Goal: Entertainment & Leisure: Consume media (video, audio)

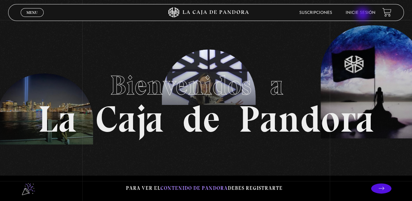
click at [362, 14] on link "Inicie sesión" at bounding box center [360, 13] width 30 height 4
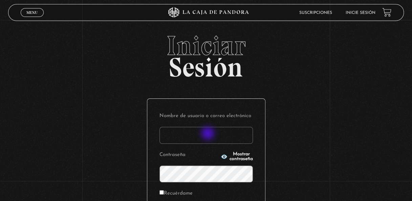
click at [208, 134] on input "Nombre de usuario o correo electrónico" at bounding box center [205, 135] width 93 height 17
type input "alachabi@icloud.com"
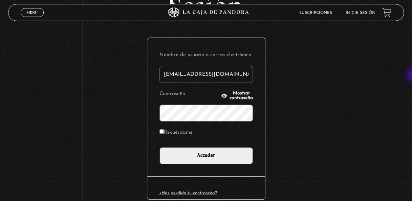
scroll to position [62, 0]
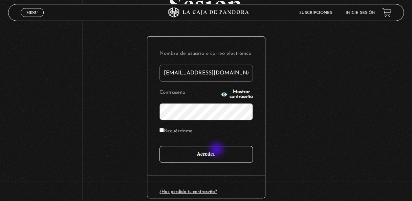
click at [217, 150] on input "Acceder" at bounding box center [205, 154] width 93 height 17
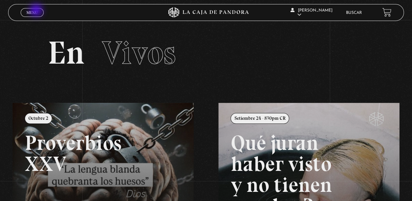
click at [37, 11] on span "Menu" at bounding box center [31, 12] width 11 height 4
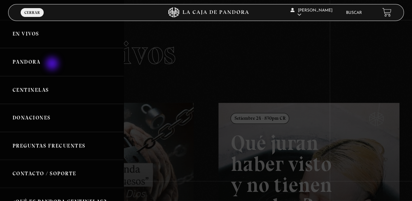
click at [53, 64] on link "Pandora" at bounding box center [61, 62] width 123 height 28
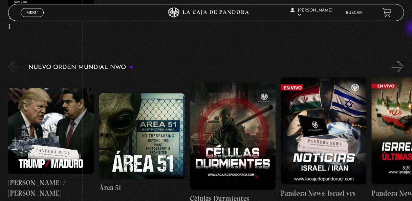
scroll to position [391, 0]
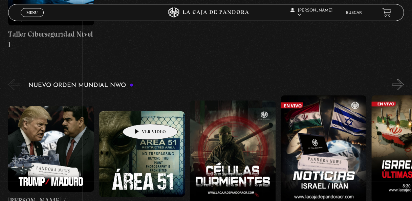
click at [141, 140] on figure at bounding box center [142, 154] width 86 height 86
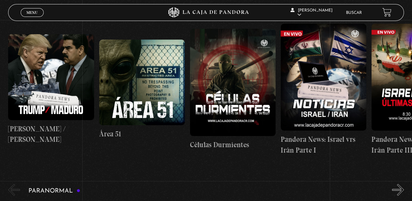
scroll to position [470, 0]
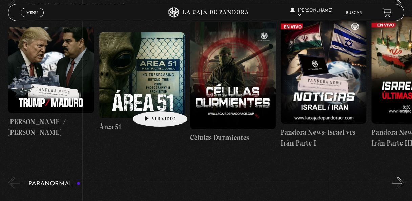
click at [149, 101] on figure at bounding box center [142, 75] width 86 height 86
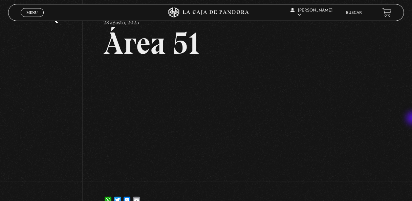
scroll to position [26, 0]
click at [391, 115] on div "Volver 28 agosto, 2025 Área 51 WhatsApp Twitter Messenger Email" at bounding box center [206, 105] width 412 height 222
